Goal: Task Accomplishment & Management: Manage account settings

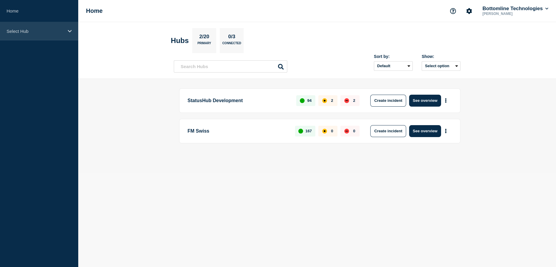
click at [34, 32] on p "Select Hub" at bounding box center [35, 31] width 57 height 5
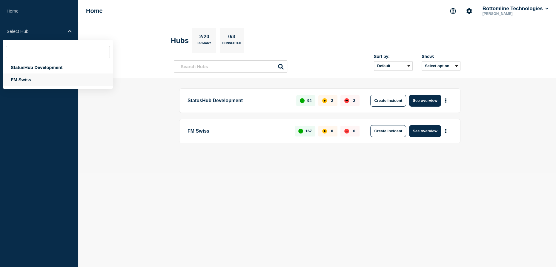
click at [22, 79] on div "FM Swiss" at bounding box center [58, 79] width 110 height 12
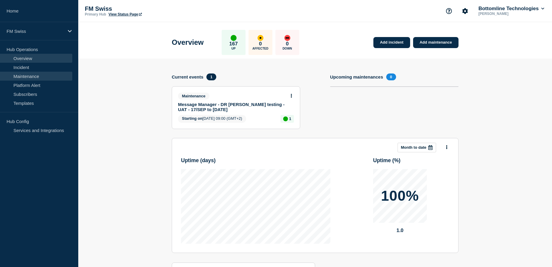
click at [31, 76] on link "Maintenance" at bounding box center [36, 76] width 72 height 9
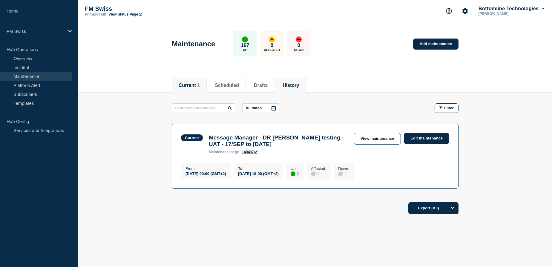
click at [299, 83] on button "History" at bounding box center [291, 85] width 16 height 5
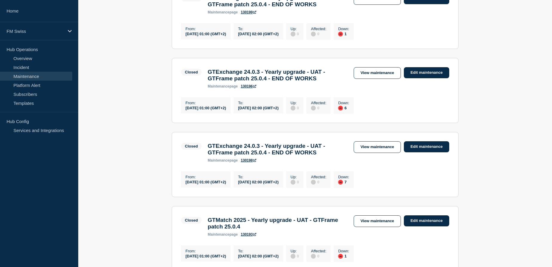
scroll to position [407, 0]
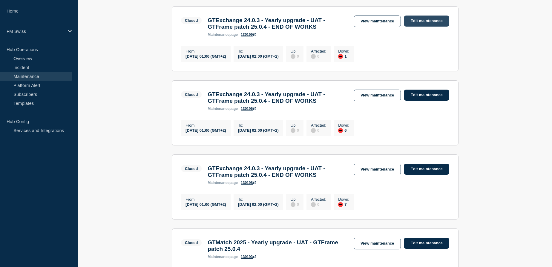
click at [423, 27] on link "Edit maintenance" at bounding box center [426, 21] width 45 height 11
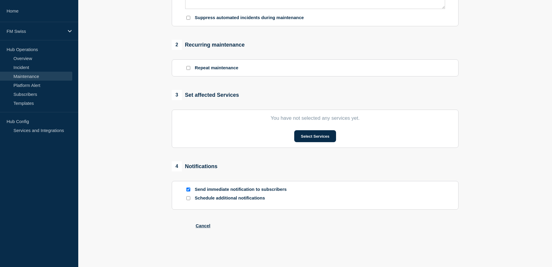
type input "GTExchange 24.0.3 - Yearly upgrade - UAT - GTFrame patch 25.0.4 - END OF WORKS"
type input "[DATE]"
type input "01:00"
type input "[DATE]"
type input "02:00"
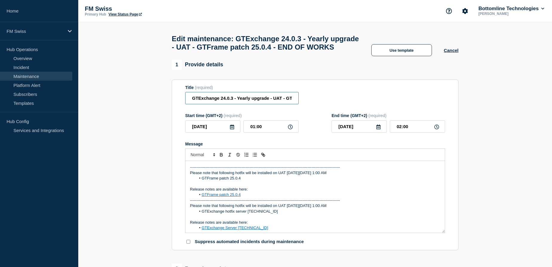
click at [281, 104] on input "GTExchange 24.0.3 - Yearly upgrade - UAT - GTFrame patch 25.0.4 - END OF WORKS" at bounding box center [241, 98] width 113 height 12
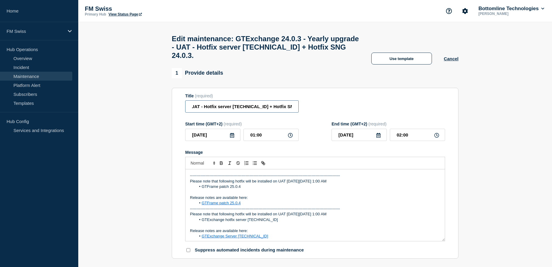
scroll to position [0, 85]
type input "GTExchange 24.0.3 - Yearly upgrade - UAT - Hotfix server [TECHNICAL_ID] + Hotfi…"
click at [231, 138] on icon at bounding box center [232, 135] width 4 height 5
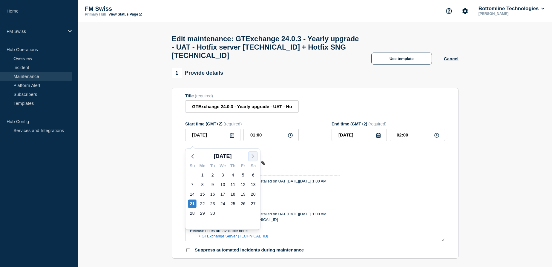
click at [253, 156] on polyline "button" at bounding box center [253, 156] width 2 height 4
click at [191, 185] on div "5" at bounding box center [192, 184] width 8 height 8
type input "[DATE]"
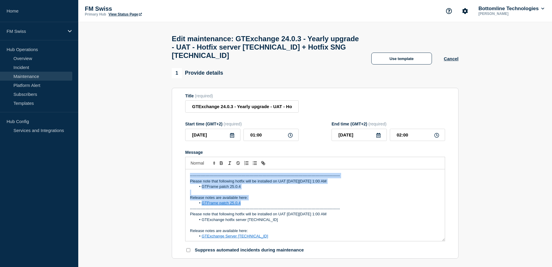
drag, startPoint x: 188, startPoint y: 180, endPoint x: 265, endPoint y: 208, distance: 81.4
click at [265, 208] on div "-------------------------------------------------------------------------------…" at bounding box center [314, 205] width 259 height 72
copy div "-------------------------------------------------------------------------------…"
click at [190, 178] on p "-------------------------------------------------------------------------------…" at bounding box center [315, 175] width 250 height 5
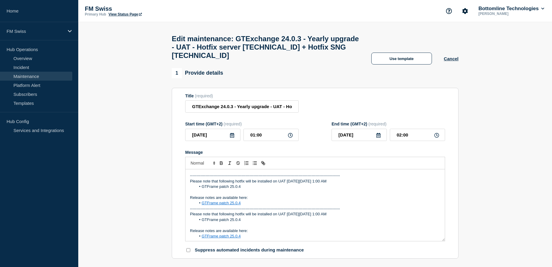
click at [306, 184] on p "Please note that following hotfix will be installed on UAT [DATE][DATE] 1:00 AM" at bounding box center [315, 181] width 250 height 5
click at [318, 184] on p "Please note that following hotfix will be installed on UAT on Sunday 5th Septem…" at bounding box center [315, 181] width 250 height 5
drag, startPoint x: 241, startPoint y: 190, endPoint x: 201, endPoint y: 190, distance: 39.7
click at [201, 189] on li "GTFrame patch 25.0.4" at bounding box center [318, 186] width 245 height 5
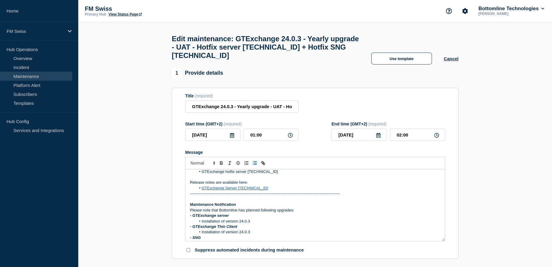
scroll to position [54, 0]
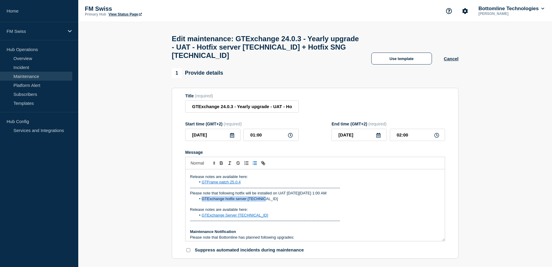
drag, startPoint x: 264, startPoint y: 202, endPoint x: 200, endPoint y: 202, distance: 64.2
click at [200, 202] on li "GTExchange hotfix server [TECHNICAL_ID]" at bounding box center [318, 198] width 245 height 5
copy li "GTExchange hotfix server [TECHNICAL_ID]"
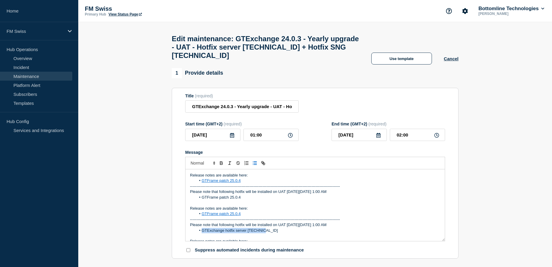
scroll to position [0, 0]
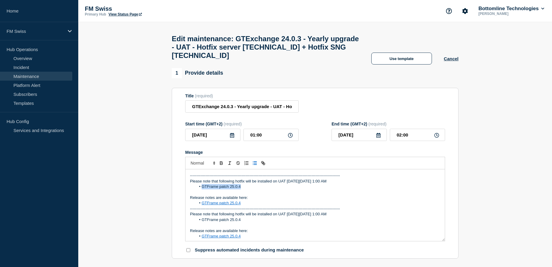
drag, startPoint x: 245, startPoint y: 191, endPoint x: 202, endPoint y: 190, distance: 42.7
click at [202, 189] on li "GTFrame patch 25.0.4" at bounding box center [318, 186] width 245 height 5
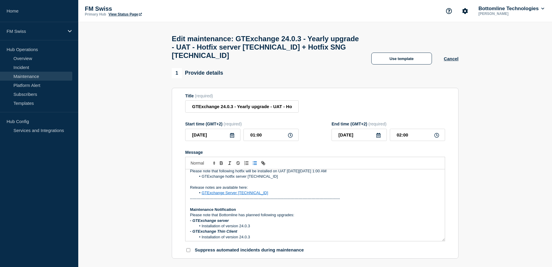
scroll to position [54, 0]
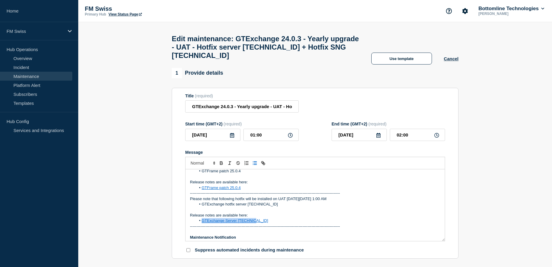
drag, startPoint x: 255, startPoint y: 225, endPoint x: 201, endPoint y: 223, distance: 54.7
click at [201, 223] on li "GTExchange Server [TECHNICAL_ID]" at bounding box center [318, 220] width 245 height 5
copy link "GTExchange Server [TECHNICAL_ID]"
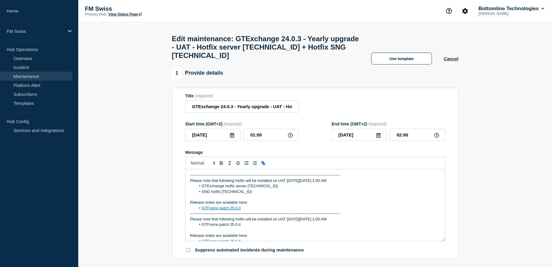
scroll to position [0, 0]
drag, startPoint x: 242, startPoint y: 213, endPoint x: 202, endPoint y: 213, distance: 39.7
click at [202, 211] on li "GTFrame patch 25.0.4" at bounding box center [318, 208] width 245 height 5
drag, startPoint x: 253, startPoint y: 212, endPoint x: 201, endPoint y: 215, distance: 51.7
click at [201, 211] on li "GTExchange Server [TECHNICAL_ID]" at bounding box center [318, 208] width 245 height 5
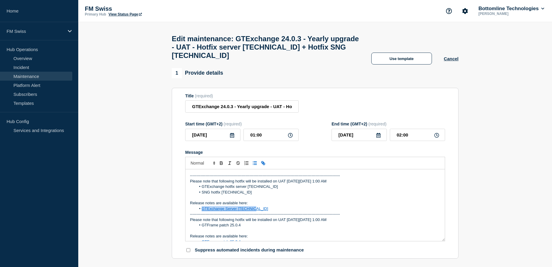
click at [263, 165] on icon "Toggle link" at bounding box center [264, 164] width 2 height 2
click at [260, 211] on li "GTExchange Server [TECHNICAL_ID]" at bounding box center [318, 208] width 245 height 5
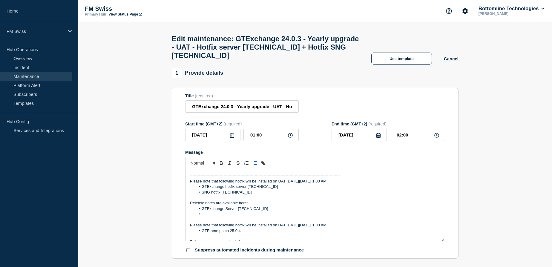
drag, startPoint x: 235, startPoint y: 197, endPoint x: 201, endPoint y: 197, distance: 33.5
click at [201, 195] on li "SNG hotfix [TECHNICAL_ID]" at bounding box center [318, 192] width 245 height 5
copy li "SNG hotfix [TECHNICAL_ID]"
click at [262, 211] on li "GTExchange Server [TECHNICAL_ID]" at bounding box center [318, 208] width 245 height 5
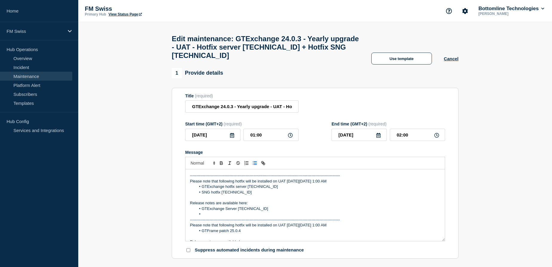
click at [222, 217] on li "Message" at bounding box center [318, 213] width 245 height 5
click at [216, 217] on li "SNG hotfix [TECHNICAL_ID]" at bounding box center [318, 213] width 245 height 5
click at [356, 104] on div "Title (required) GTExchange 24.0.3 - Yearly upgrade - UAT - Hotfix server 24.0.…" at bounding box center [315, 102] width 260 height 19
click at [239, 195] on li "SNG hotfix [TECHNICAL_ID]" at bounding box center [318, 192] width 245 height 5
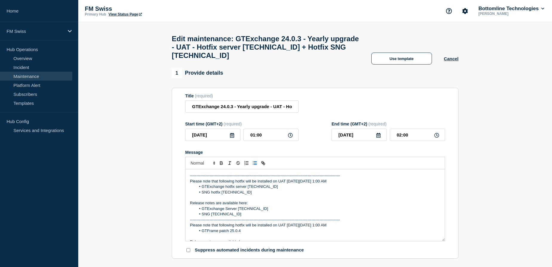
click at [257, 211] on li "GTExchange Server [TECHNICAL_ID]" at bounding box center [318, 208] width 245 height 5
click at [233, 216] on li "SNG [TECHNICAL_ID]" at bounding box center [318, 213] width 245 height 5
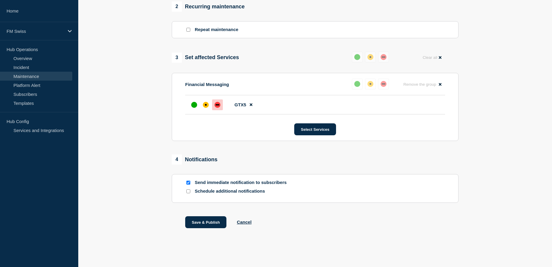
scroll to position [275, 0]
click at [189, 180] on div at bounding box center [188, 183] width 6 height 6
click at [189, 182] on input "Send immediate notification to subscribers" at bounding box center [188, 183] width 4 height 4
checkbox input "false"
click at [206, 222] on button "Save & Publish" at bounding box center [205, 222] width 41 height 12
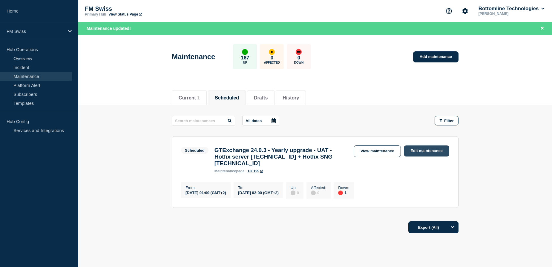
click at [432, 149] on link "Edit maintenance" at bounding box center [426, 150] width 45 height 11
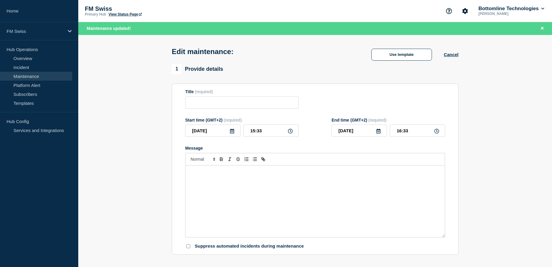
type input "GTExchange 24.0.3 - Yearly upgrade - UAT - Hotfix server [TECHNICAL_ID] + Hotfi…"
type input "[DATE]"
type input "01:00"
type input "[DATE]"
type input "02:00"
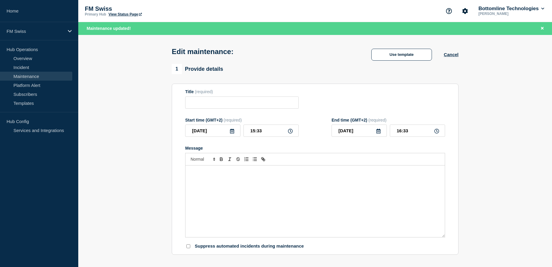
checkbox input "false"
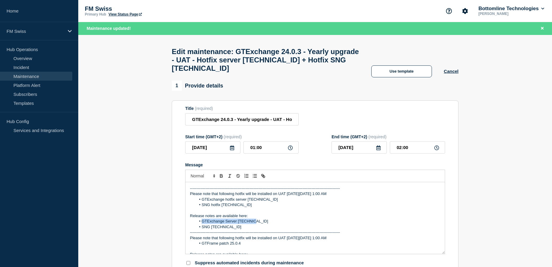
drag, startPoint x: 251, startPoint y: 225, endPoint x: 202, endPoint y: 225, distance: 49.3
click at [202, 224] on li "GTExchange Server [TECHNICAL_ID]" at bounding box center [318, 221] width 245 height 5
click at [261, 179] on icon "Toggle link" at bounding box center [262, 175] width 5 height 5
paste input "https://bottomline.thruinc.net/Publishing/Link.aspx?LinkID=16TGYKDSBCPXK"
click at [263, 234] on link at bounding box center [262, 232] width 14 height 4
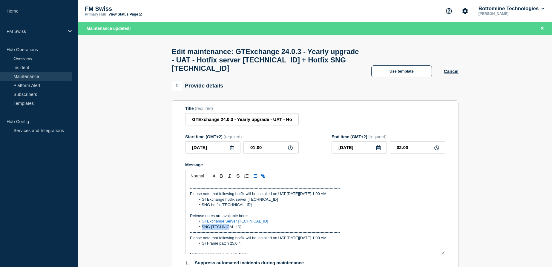
drag, startPoint x: 226, startPoint y: 230, endPoint x: 201, endPoint y: 231, distance: 24.5
click at [201, 230] on li "SNG [TECHNICAL_ID]" at bounding box center [318, 226] width 245 height 5
click at [263, 176] on line "Toggle link" at bounding box center [263, 175] width 1 height 1
paste input "https://bottomline.thruinc.net/Publishing/Link.aspx?LinkID=0SUZJWWZEEPS2"
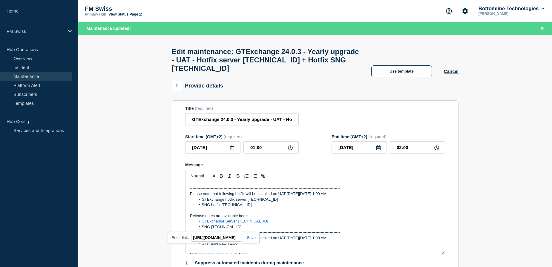
type input "https://bottomline.thruinc.net/Publishing/Link.aspx?LinkID=0SUZJWWZEEPS2"
click at [251, 240] on link at bounding box center [249, 237] width 14 height 4
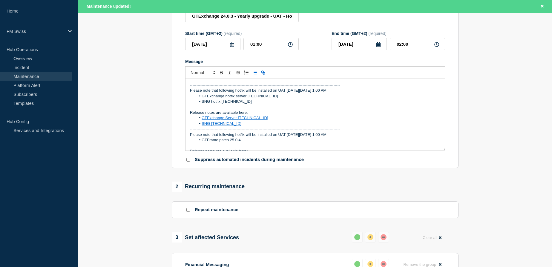
scroll to position [108, 0]
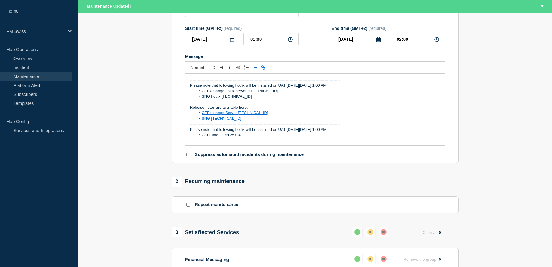
click at [478, 168] on section "1 Provide details Title (required) GTExchange 24.0.3 - Yearly upgrade - UAT - H…" at bounding box center [315, 195] width 474 height 446
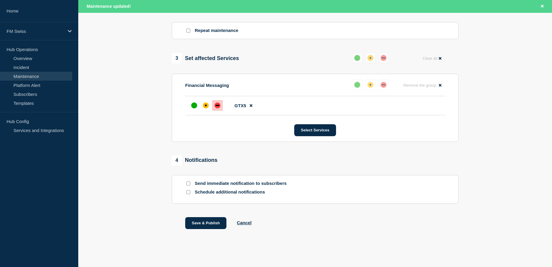
scroll to position [288, 0]
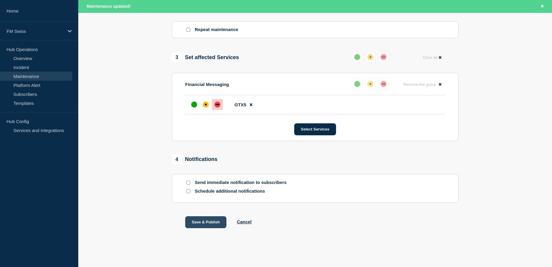
click at [211, 222] on button "Save & Publish" at bounding box center [205, 222] width 41 height 12
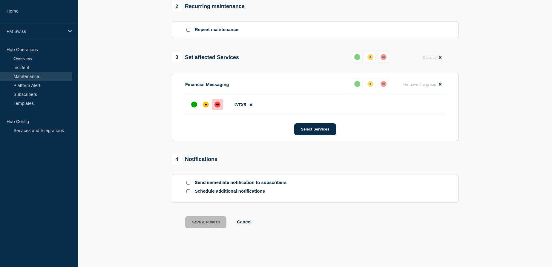
scroll to position [275, 0]
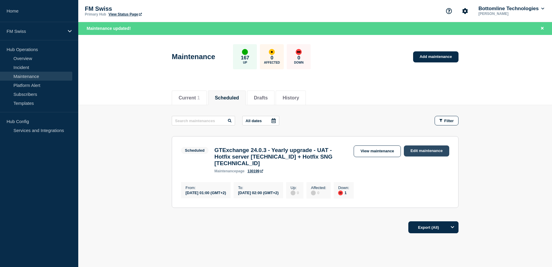
click at [423, 151] on link "Edit maintenance" at bounding box center [426, 150] width 45 height 11
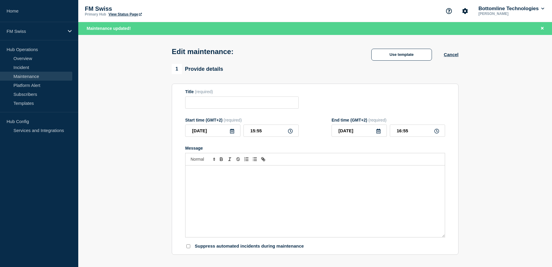
type input "GTExchange 24.0.3 - Yearly upgrade - UAT - Hotfix server [TECHNICAL_ID] + Hotfi…"
type input "[DATE]"
type input "01:00"
type input "[DATE]"
type input "02:00"
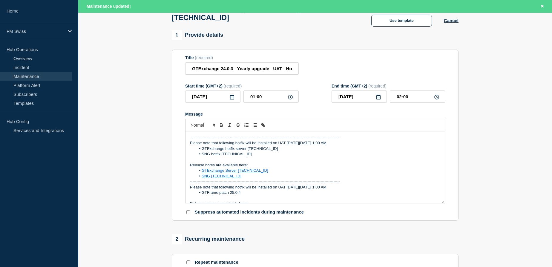
scroll to position [54, 0]
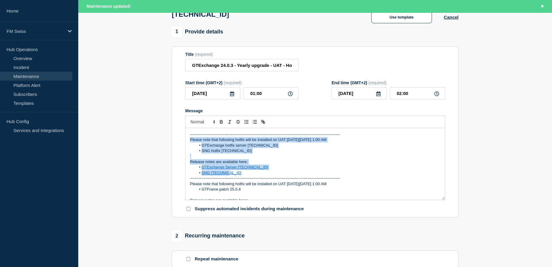
drag, startPoint x: 232, startPoint y: 177, endPoint x: 179, endPoint y: 143, distance: 63.5
click at [179, 143] on section "Title (required) GTExchange 24.0.3 - Yearly upgrade - UAT - Hotfix server 24.0.…" at bounding box center [315, 131] width 287 height 171
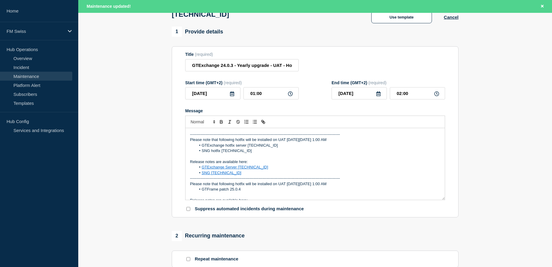
click at [224, 133] on div "-------------------------------------------------------------------------------…" at bounding box center [314, 164] width 259 height 72
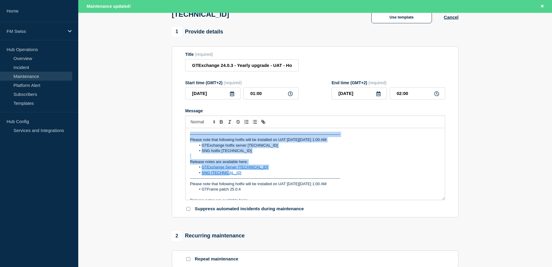
drag, startPoint x: 188, startPoint y: 139, endPoint x: 268, endPoint y: 175, distance: 88.1
click at [268, 175] on div "-------------------------------------------------------------------------------…" at bounding box center [314, 164] width 259 height 72
copy div "-------------------------------------------------------------------------------…"
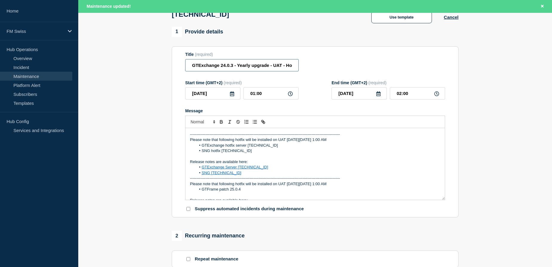
click at [264, 71] on input "GTExchange 24.0.3 - Yearly upgrade - UAT - Hotfix server [TECHNICAL_ID] + Hotfi…" at bounding box center [241, 65] width 113 height 12
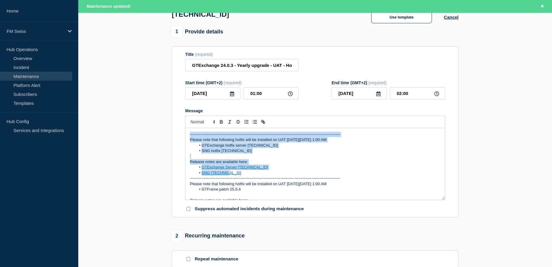
drag, startPoint x: 187, startPoint y: 137, endPoint x: 289, endPoint y: 176, distance: 108.9
click at [289, 176] on div "-------------------------------------------------------------------------------…" at bounding box center [314, 164] width 259 height 72
copy div "-------------------------------------------------------------------------------…"
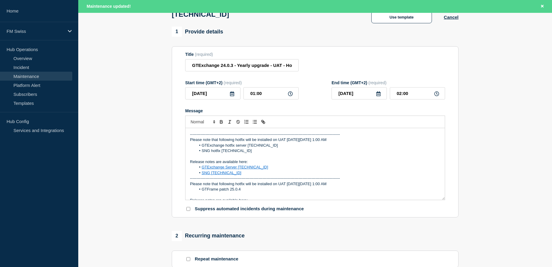
click at [377, 67] on div "Title (required) GTExchange 24.0.3 - Yearly upgrade - UAT - Hotfix server 24.0.…" at bounding box center [315, 61] width 260 height 19
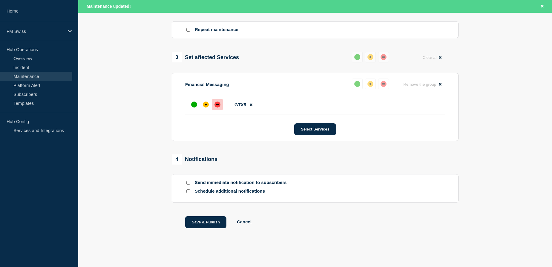
scroll to position [288, 0]
click at [188, 182] on input "Send immediate notification to subscribers" at bounding box center [188, 183] width 4 height 4
checkbox input "true"
click at [212, 223] on button "Save & Publish" at bounding box center [205, 222] width 41 height 12
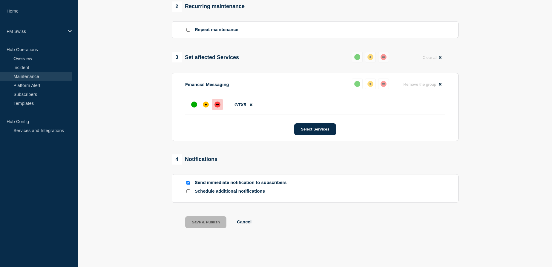
scroll to position [275, 0]
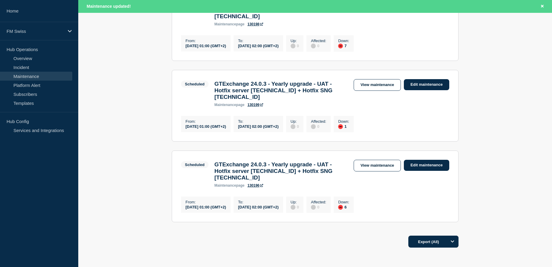
scroll to position [54, 0]
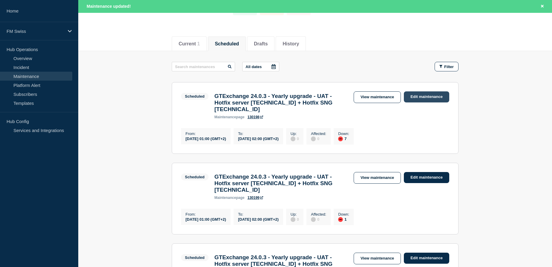
click at [427, 96] on link "Edit maintenance" at bounding box center [426, 96] width 45 height 11
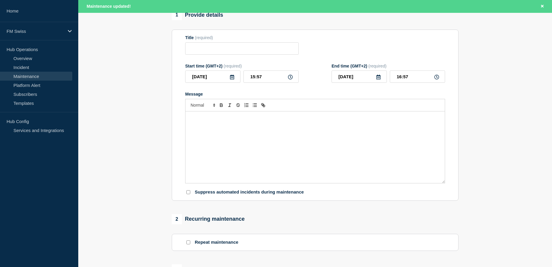
type input "GTExchange 24.0.3 - Yearly upgrade - UAT - Hotfix server [TECHNICAL_ID] + Hotfi…"
type input "[DATE]"
type input "01:00"
type input "[DATE]"
type input "02:00"
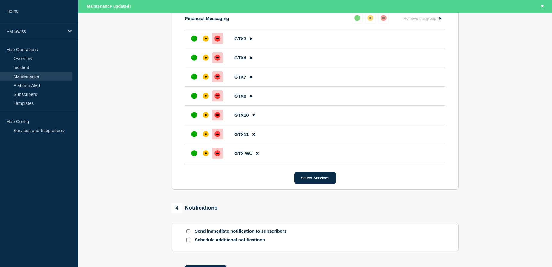
scroll to position [404, 0]
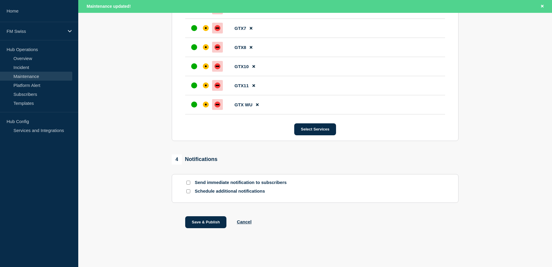
click at [188, 182] on input "Send immediate notification to subscribers" at bounding box center [188, 183] width 4 height 4
checkbox input "true"
click at [202, 222] on button "Save & Publish" at bounding box center [205, 222] width 41 height 12
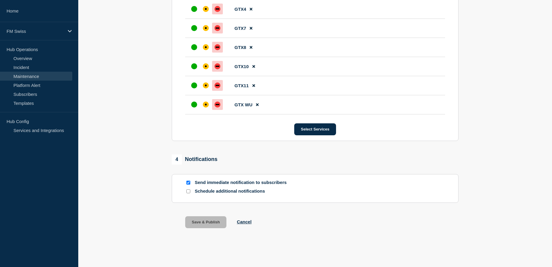
scroll to position [392, 0]
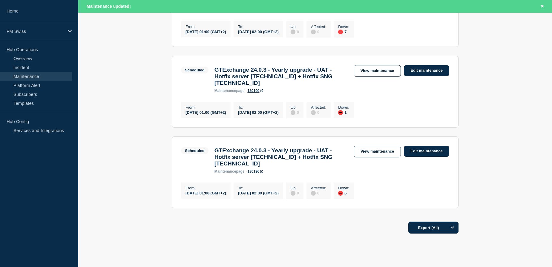
scroll to position [163, 0]
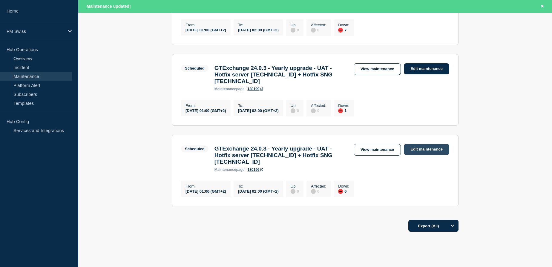
click at [429, 155] on link "Edit maintenance" at bounding box center [426, 149] width 45 height 11
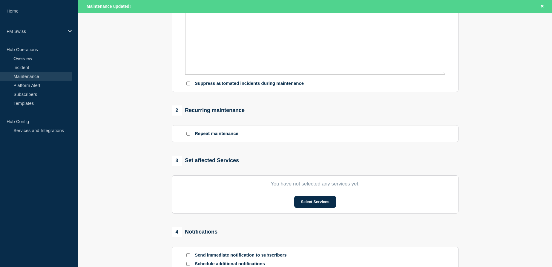
type input "GTExchange 24.0.3 - Yearly upgrade - UAT - Hotfix server [TECHNICAL_ID] + Hotfi…"
type input "[DATE]"
type input "01:00"
type input "[DATE]"
type input "02:00"
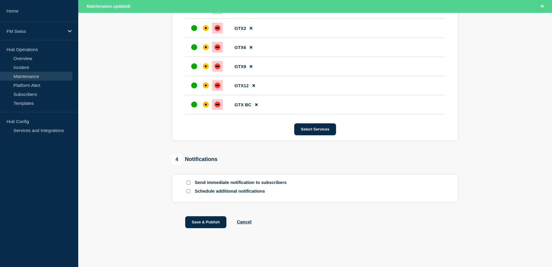
scroll to position [385, 0]
click at [189, 182] on input "Send immediate notification to subscribers" at bounding box center [188, 183] width 4 height 4
checkbox input "true"
click at [204, 222] on button "Save & Publish" at bounding box center [205, 222] width 41 height 12
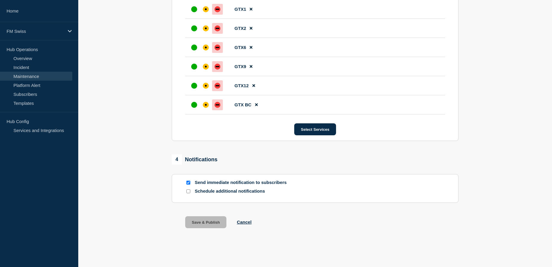
scroll to position [372, 0]
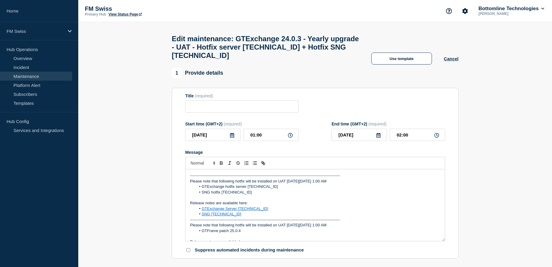
type input "GTExchange 24.0.3 - Yearly upgrade - UAT - Hotfix server [TECHNICAL_ID] + Hotfi…"
type input "[DATE]"
type input "01:00"
type input "[DATE]"
type input "02:00"
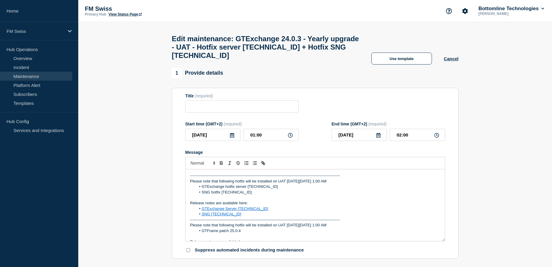
checkbox input "false"
click at [33, 75] on link "Maintenance" at bounding box center [36, 76] width 72 height 9
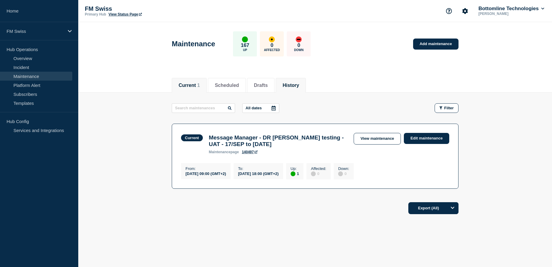
click at [298, 85] on button "History" at bounding box center [291, 85] width 16 height 5
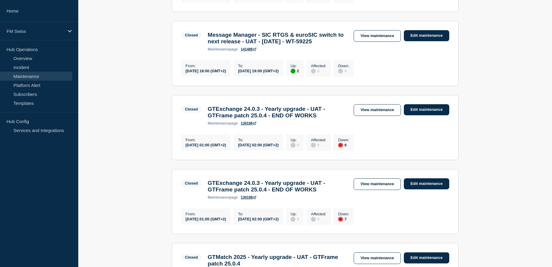
scroll to position [353, 0]
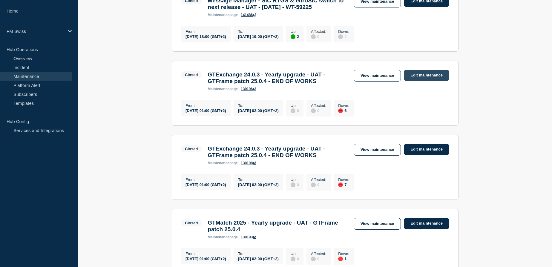
click at [432, 81] on link "Edit maintenance" at bounding box center [426, 75] width 45 height 11
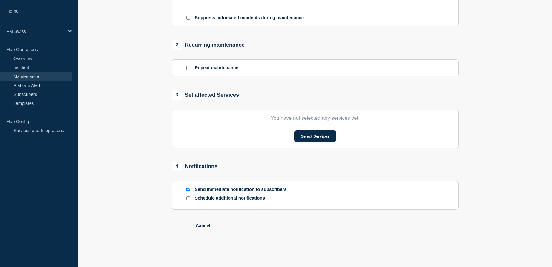
type input "GTExchange 24.0.3 - Yearly upgrade - UAT - GTFrame patch 25.0.4 - END OF WORKS"
type input "[DATE]"
type input "01:00"
type input "[DATE]"
type input "02:00"
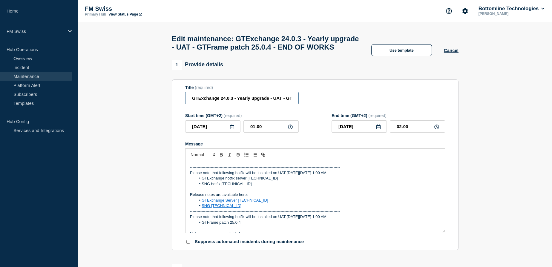
click at [240, 104] on input "GTExchange 24.0.3 - Yearly upgrade - UAT - GTFrame patch 25.0.4 - END OF WORKS" at bounding box center [241, 98] width 113 height 12
paste input "Hotfix server [TECHNICAL_ID] + Hotfix SNG [TECHNICAL_ID]"
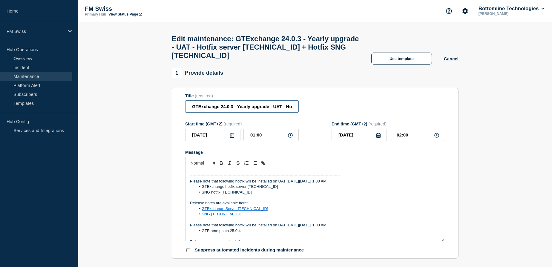
scroll to position [0, 85]
type input "GTExchange 24.0.3 - Yearly upgrade - UAT - Hotfix server [TECHNICAL_ID] + Hotfi…"
click at [232, 138] on icon at bounding box center [232, 135] width 5 height 5
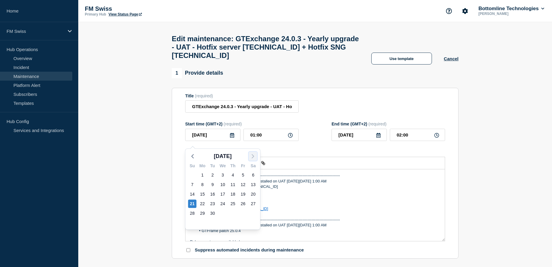
click at [251, 156] on icon "button" at bounding box center [252, 156] width 7 height 7
click at [193, 182] on div "5" at bounding box center [192, 184] width 8 height 8
type input "[DATE]"
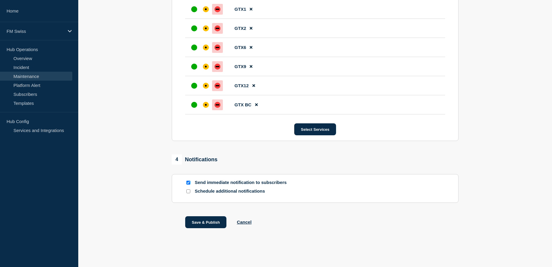
scroll to position [372, 0]
click at [188, 182] on input "Send immediate notification to subscribers" at bounding box center [188, 183] width 4 height 4
checkbox input "false"
click at [205, 222] on button "Save & Publish" at bounding box center [205, 222] width 41 height 12
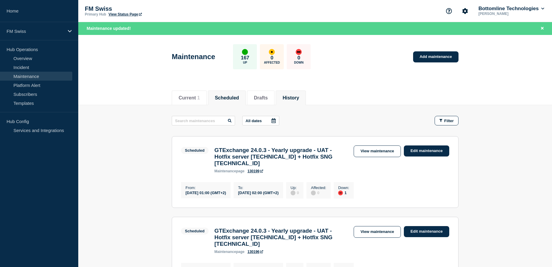
click at [299, 97] on button "History" at bounding box center [291, 97] width 16 height 5
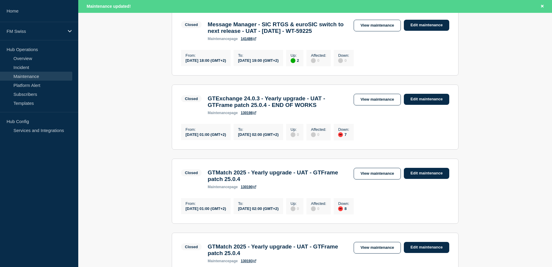
scroll to position [353, 0]
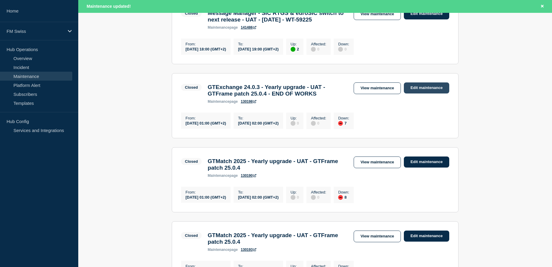
click at [426, 93] on link "Edit maintenance" at bounding box center [426, 87] width 45 height 11
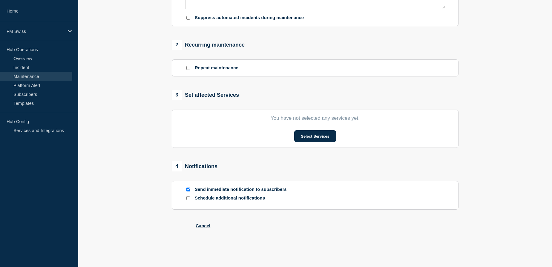
type input "GTExchange 24.0.3 - Yearly upgrade - UAT - GTFrame patch 25.0.4 - END OF WORKS"
type input "[DATE]"
type input "01:00"
type input "[DATE]"
type input "02:00"
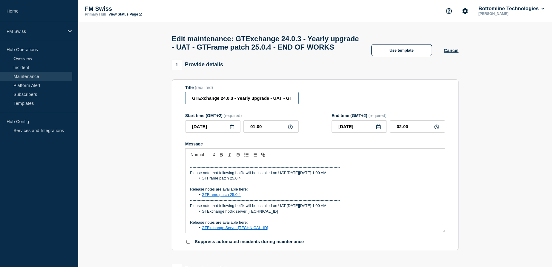
click at [262, 104] on input "GTExchange 24.0.3 - Yearly upgrade - UAT - GTFrame patch 25.0.4 - END OF WORKS" at bounding box center [241, 98] width 113 height 12
click at [263, 104] on input "GTExchange 24.0.3 - Yearly upgrade - UAT - GTFrame patch 25.0.4 - END OF WORKS" at bounding box center [241, 98] width 113 height 12
paste input "Hotfix server [TECHNICAL_ID] + Hotfix SNG [TECHNICAL_ID]"
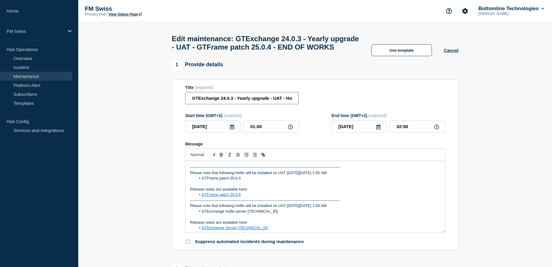
scroll to position [0, 85]
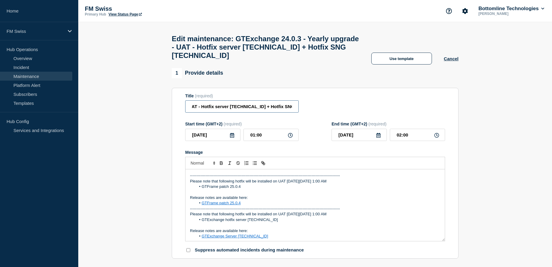
type input "GTExchange 24.0.3 - Yearly upgrade - UAT - Hotfix server [TECHNICAL_ID] + Hotfi…"
click at [234, 138] on icon at bounding box center [232, 135] width 4 height 5
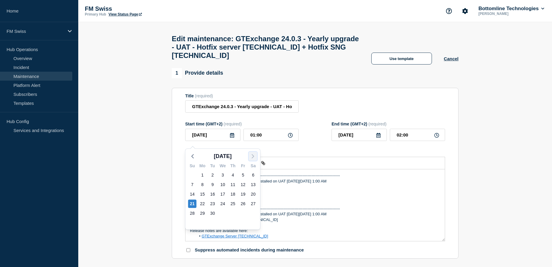
click at [254, 156] on icon "button" at bounding box center [252, 156] width 7 height 7
click at [191, 184] on div "5" at bounding box center [192, 184] width 8 height 8
type input "[DATE]"
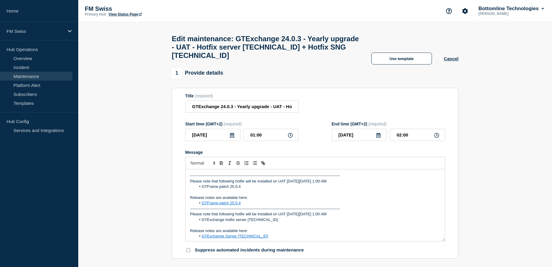
click at [187, 180] on div "-------------------------------------------------------------------------------…" at bounding box center [314, 205] width 259 height 72
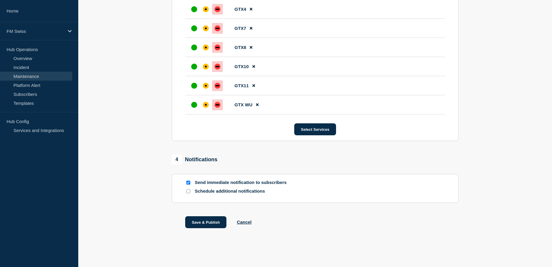
scroll to position [392, 0]
click at [188, 182] on input "Send immediate notification to subscribers" at bounding box center [188, 183] width 4 height 4
checkbox input "false"
click at [203, 223] on button "Save & Publish" at bounding box center [205, 222] width 41 height 12
